Goal: Task Accomplishment & Management: Manage account settings

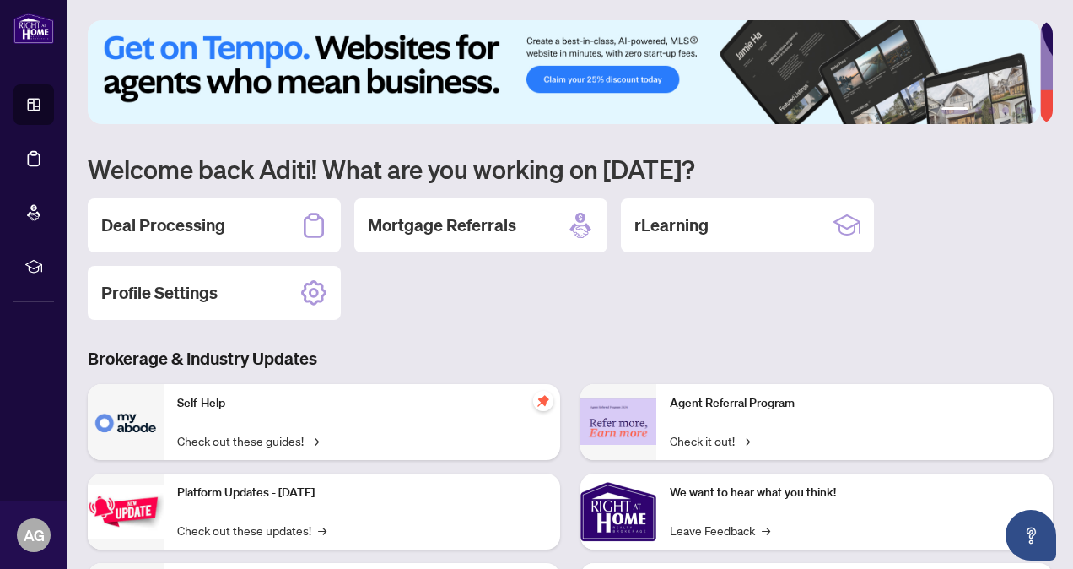
click at [596, 299] on div "Deal Processing Mortgage Referrals rLearning Profile Settings" at bounding box center [570, 258] width 965 height 121
click at [272, 227] on div "Deal Processing" at bounding box center [214, 225] width 253 height 54
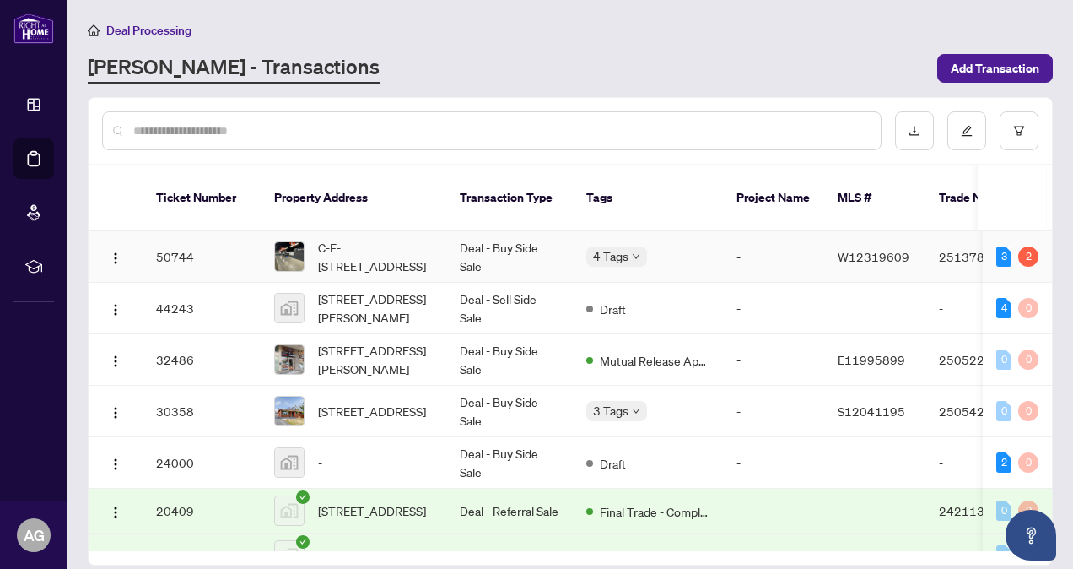
click at [709, 231] on td "4 Tags" at bounding box center [648, 256] width 150 height 51
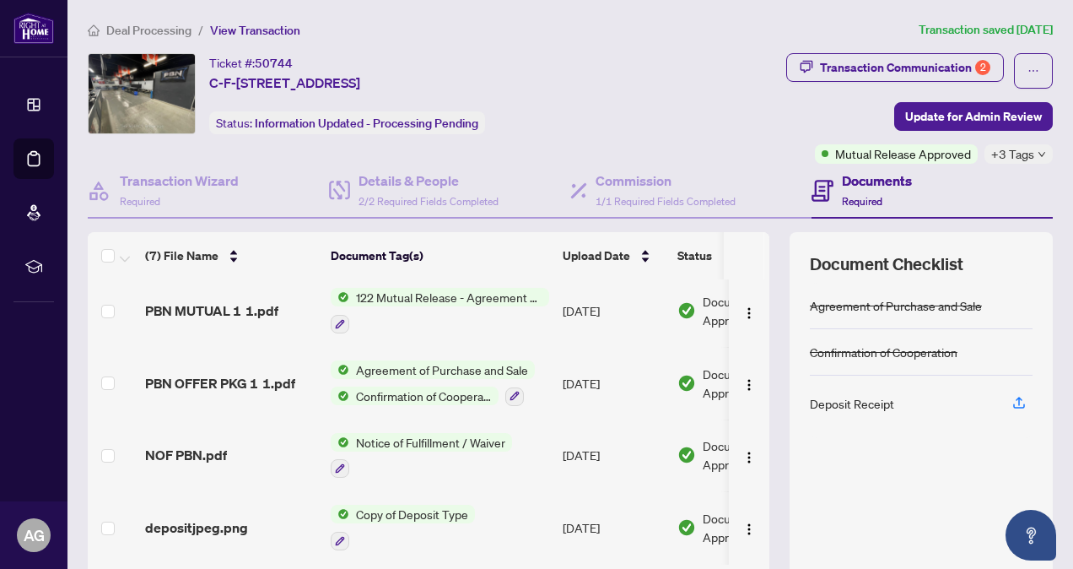
scroll to position [137, 0]
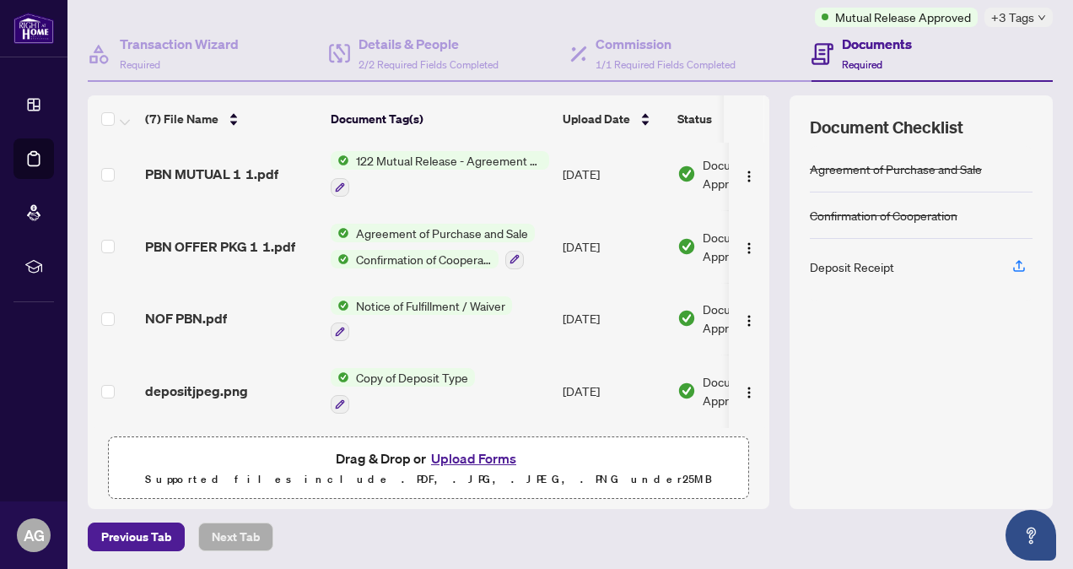
click at [489, 456] on button "Upload Forms" at bounding box center [473, 458] width 95 height 22
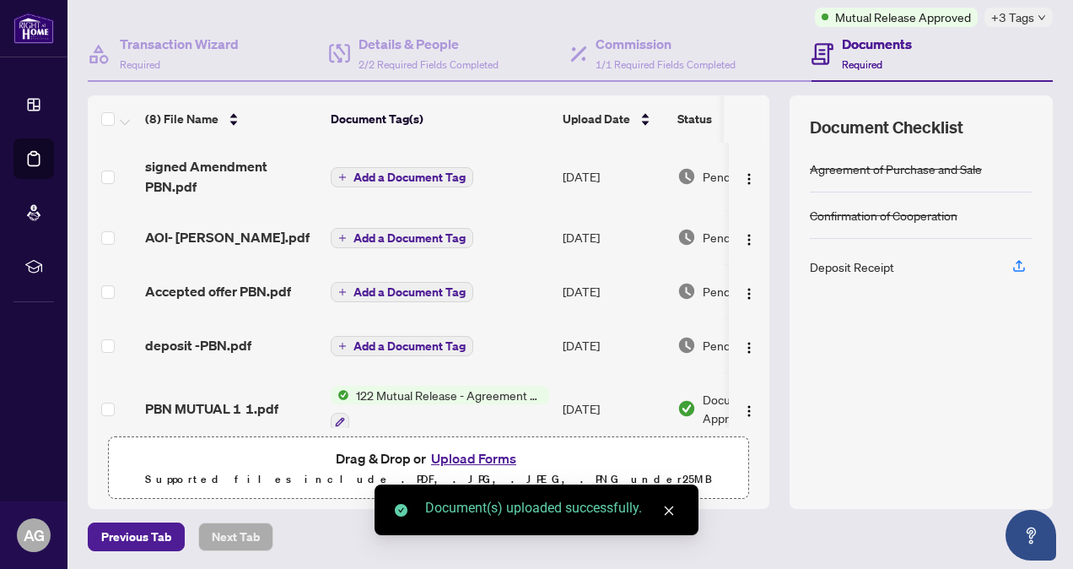
scroll to position [0, 0]
